Goal: Information Seeking & Learning: Learn about a topic

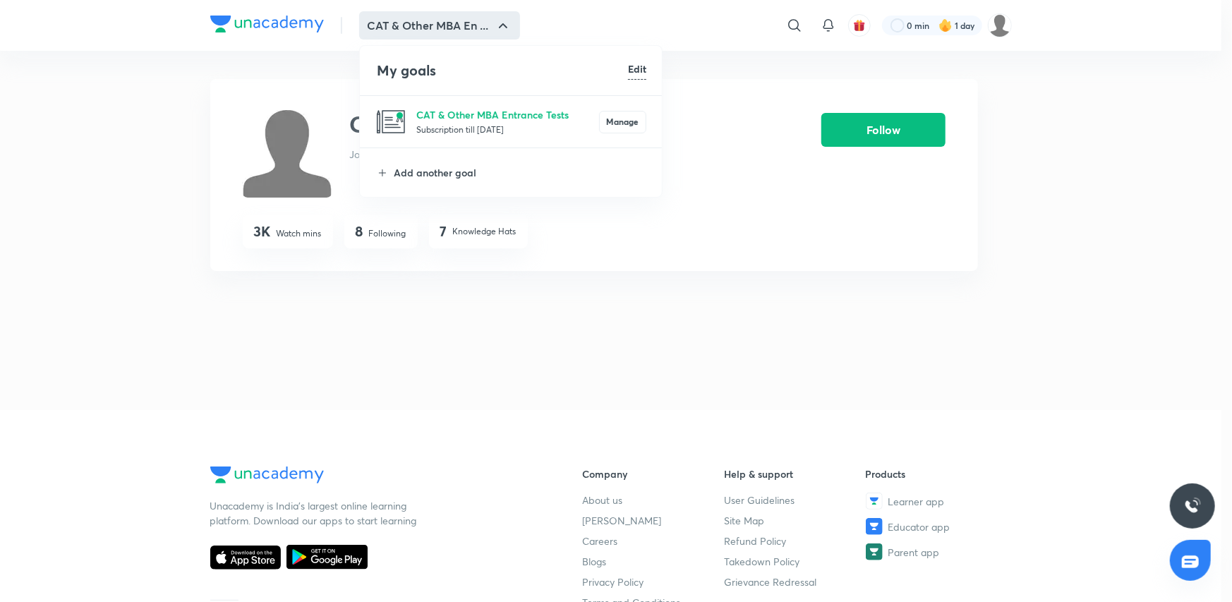
click at [466, 113] on p "CAT & Other MBA Entrance Tests" at bounding box center [507, 114] width 183 height 15
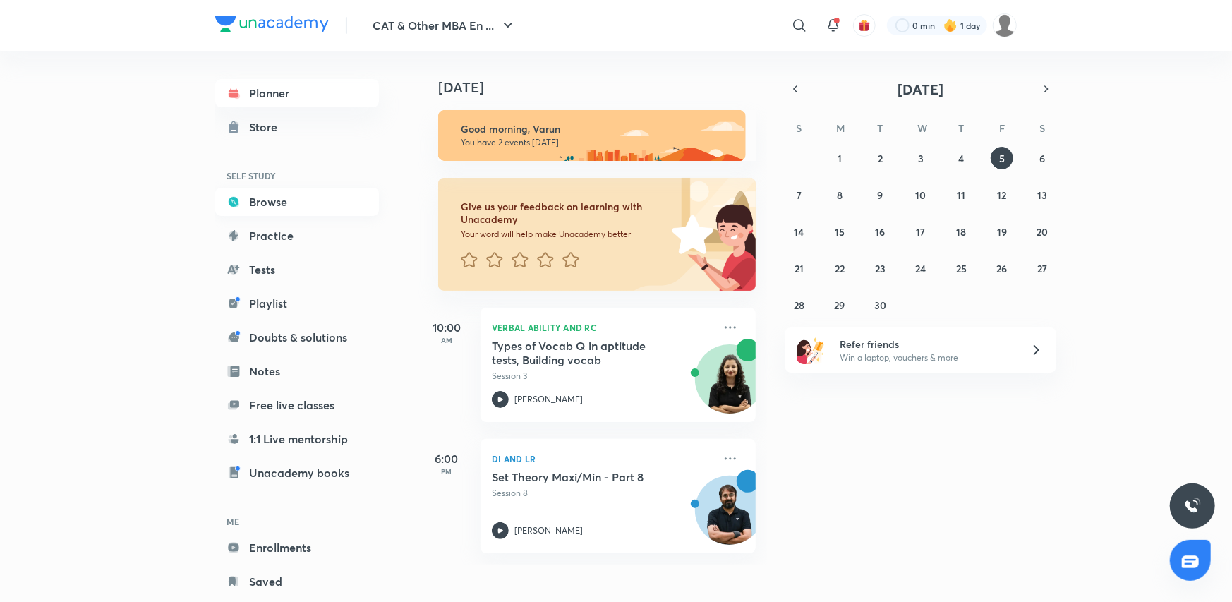
click at [280, 195] on link "Browse" at bounding box center [297, 202] width 164 height 28
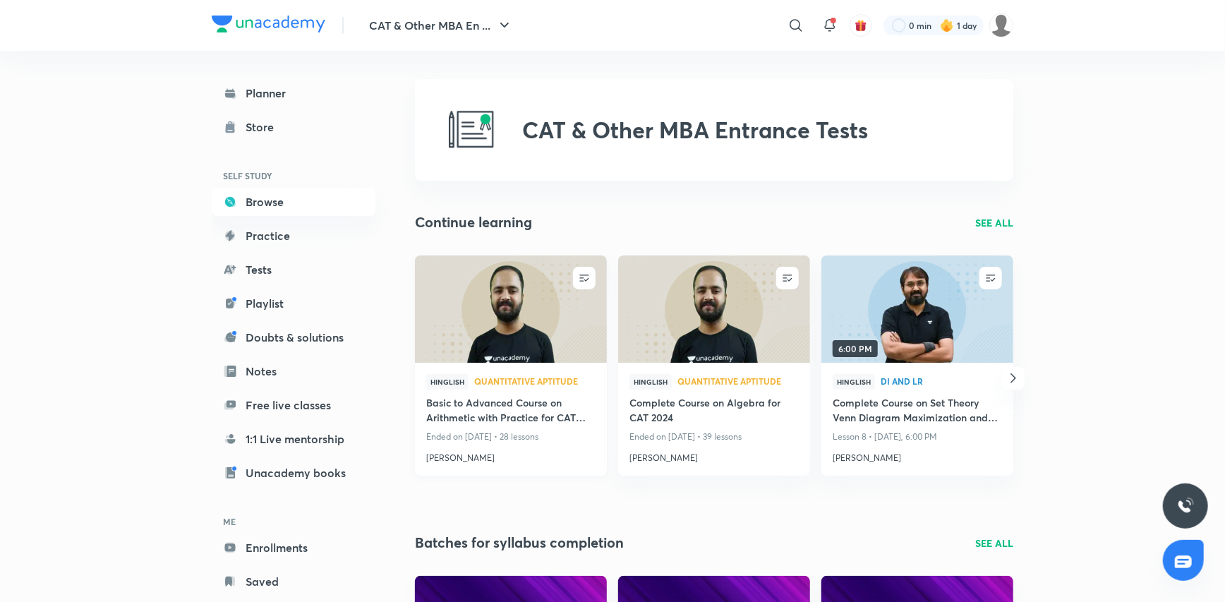
click at [583, 412] on h4 "Basic to Advanced Course on Arithmetic with Practice for CAT 2024" at bounding box center [510, 411] width 169 height 32
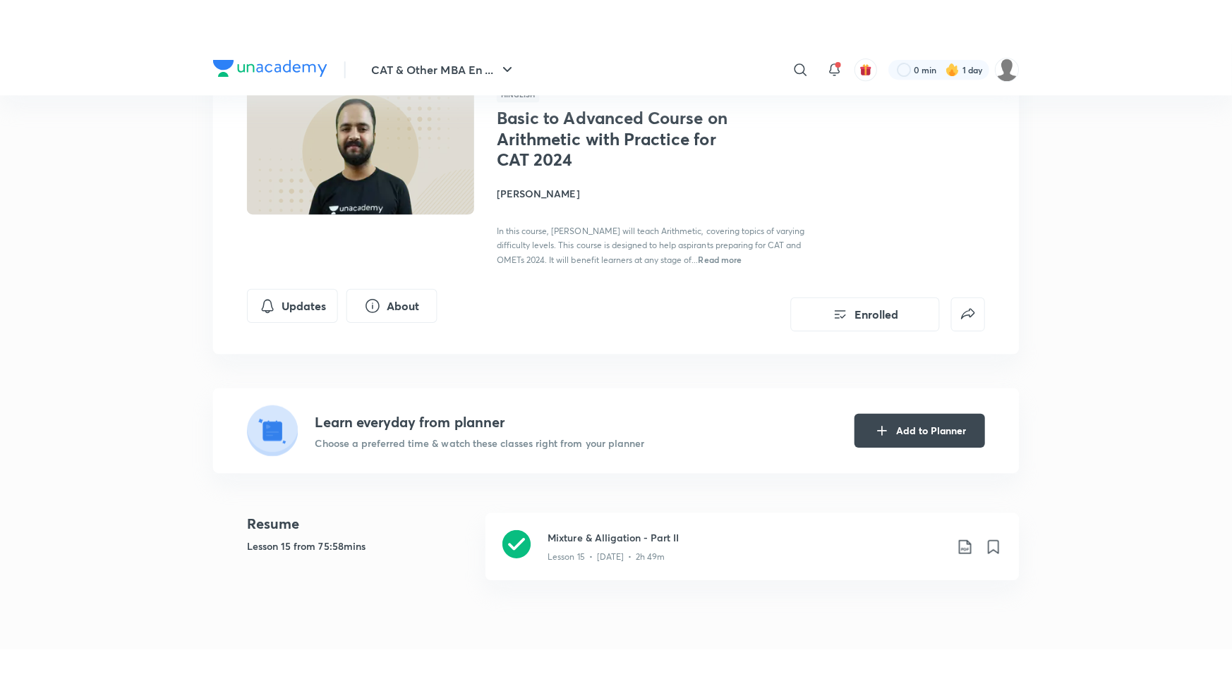
scroll to position [212, 0]
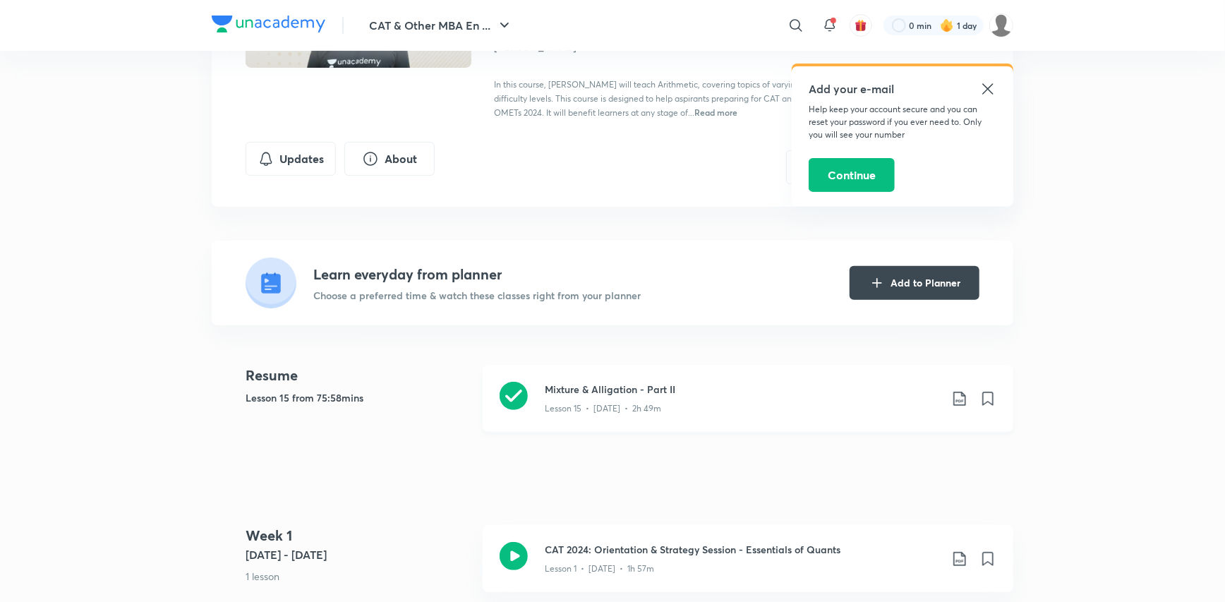
click at [599, 421] on div "Mixture & Alligation - Part II Lesson 15 • [DATE] • 2h 49m" at bounding box center [748, 398] width 531 height 67
